Goal: Task Accomplishment & Management: Complete application form

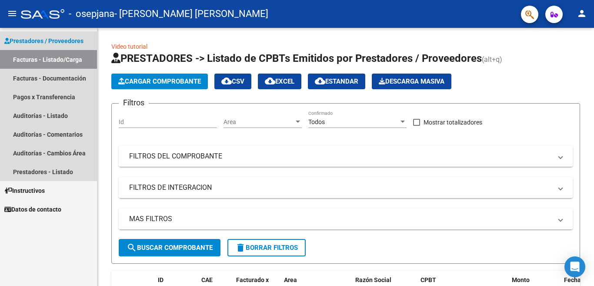
click at [39, 62] on link "Facturas - Listado/Carga" at bounding box center [48, 59] width 97 height 19
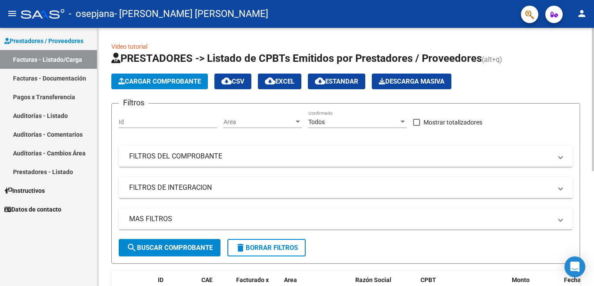
click at [591, 99] on div "Video tutorial PRESTADORES -> Listado de CPBTs Emitidos por Prestadores / Prove…" at bounding box center [345, 257] width 497 height 458
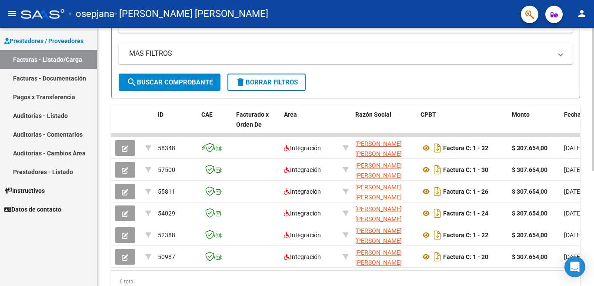
scroll to position [174, 0]
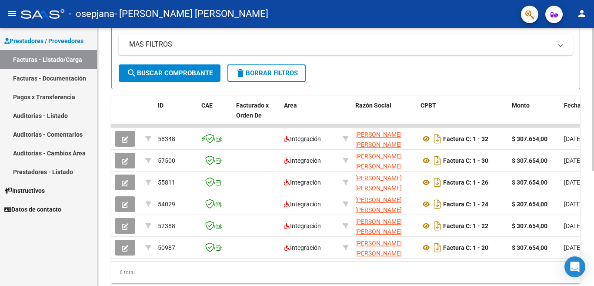
click at [592, 190] on div "Video tutorial PRESTADORES -> Listado de CPBTs Emitidos por Prestadores / Prove…" at bounding box center [346, 82] width 499 height 458
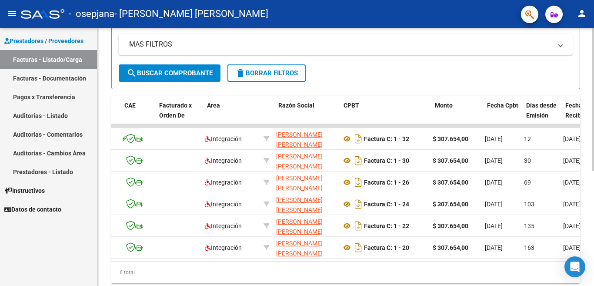
scroll to position [0, 0]
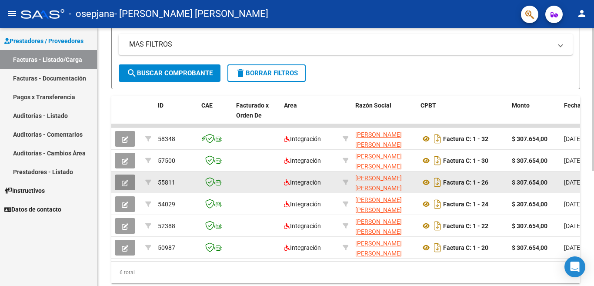
click at [130, 183] on button "button" at bounding box center [125, 182] width 20 height 16
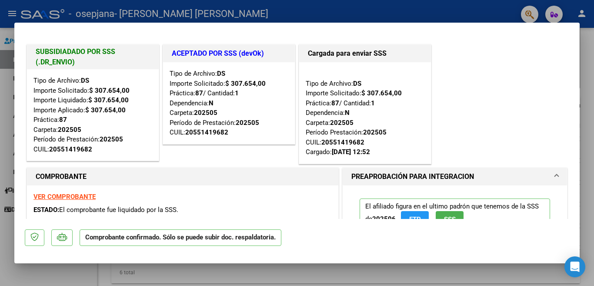
click at [57, 271] on div at bounding box center [297, 143] width 594 height 286
type input "$ 0,00"
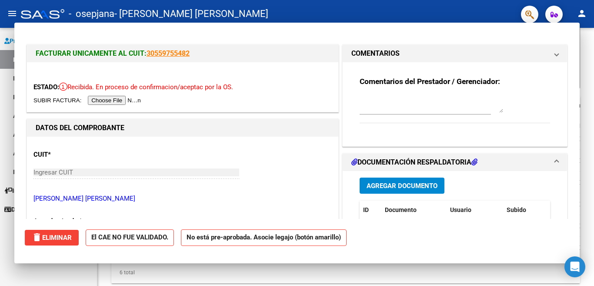
click at [57, 271] on div "Prestadores / Proveedores Facturas - Listado/Carga Facturas - Documentación Pag…" at bounding box center [48, 157] width 97 height 258
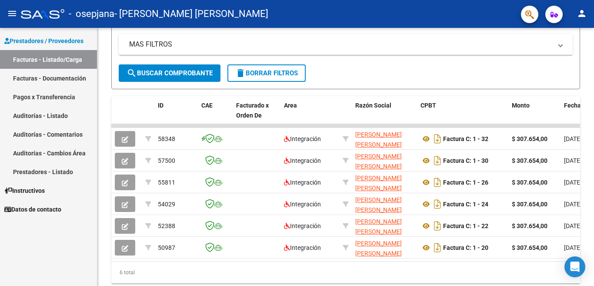
click at [57, 271] on div "Prestadores / Proveedores Facturas - Listado/Carga Facturas - Documentación Pag…" at bounding box center [48, 157] width 97 height 258
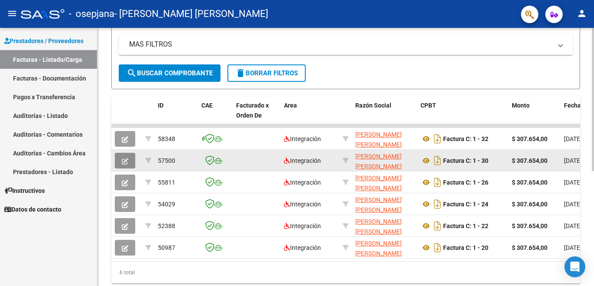
click at [120, 162] on button "button" at bounding box center [125, 161] width 20 height 16
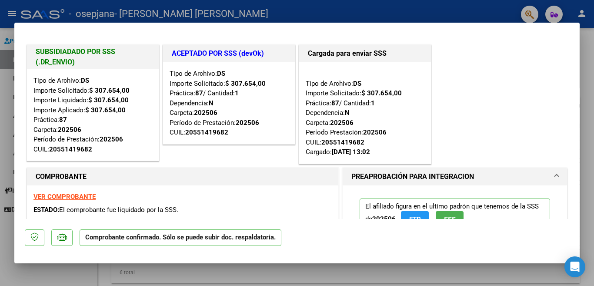
click at [293, 277] on div at bounding box center [297, 143] width 594 height 286
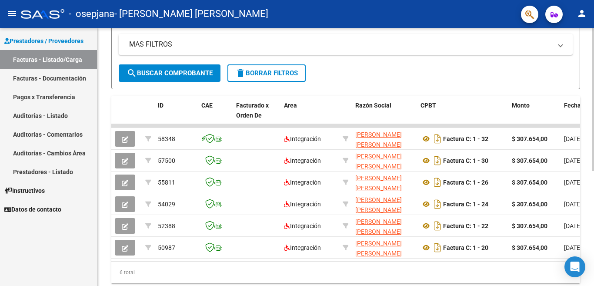
click at [293, 277] on div "6 total" at bounding box center [345, 273] width 469 height 22
